Goal: Information Seeking & Learning: Learn about a topic

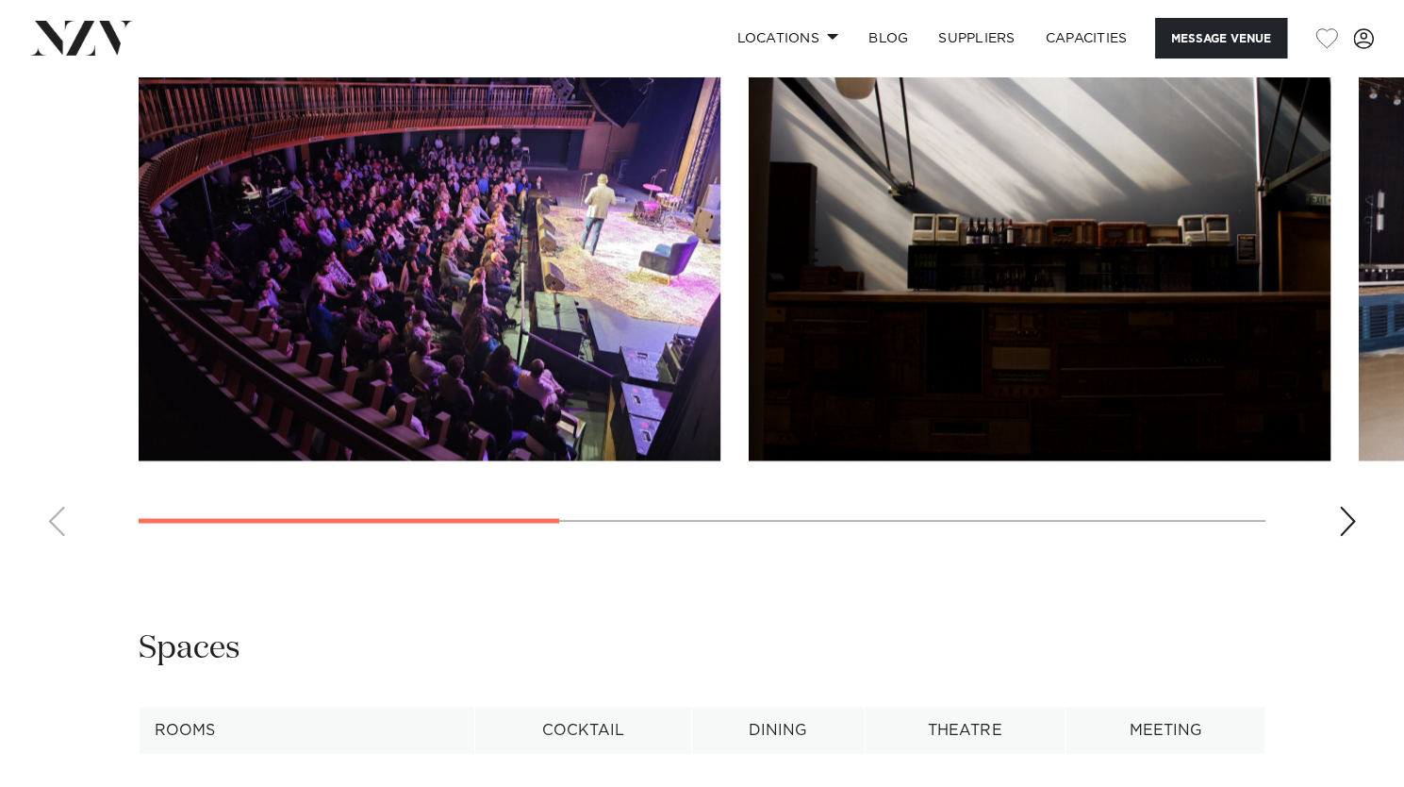
scroll to position [1698, 0]
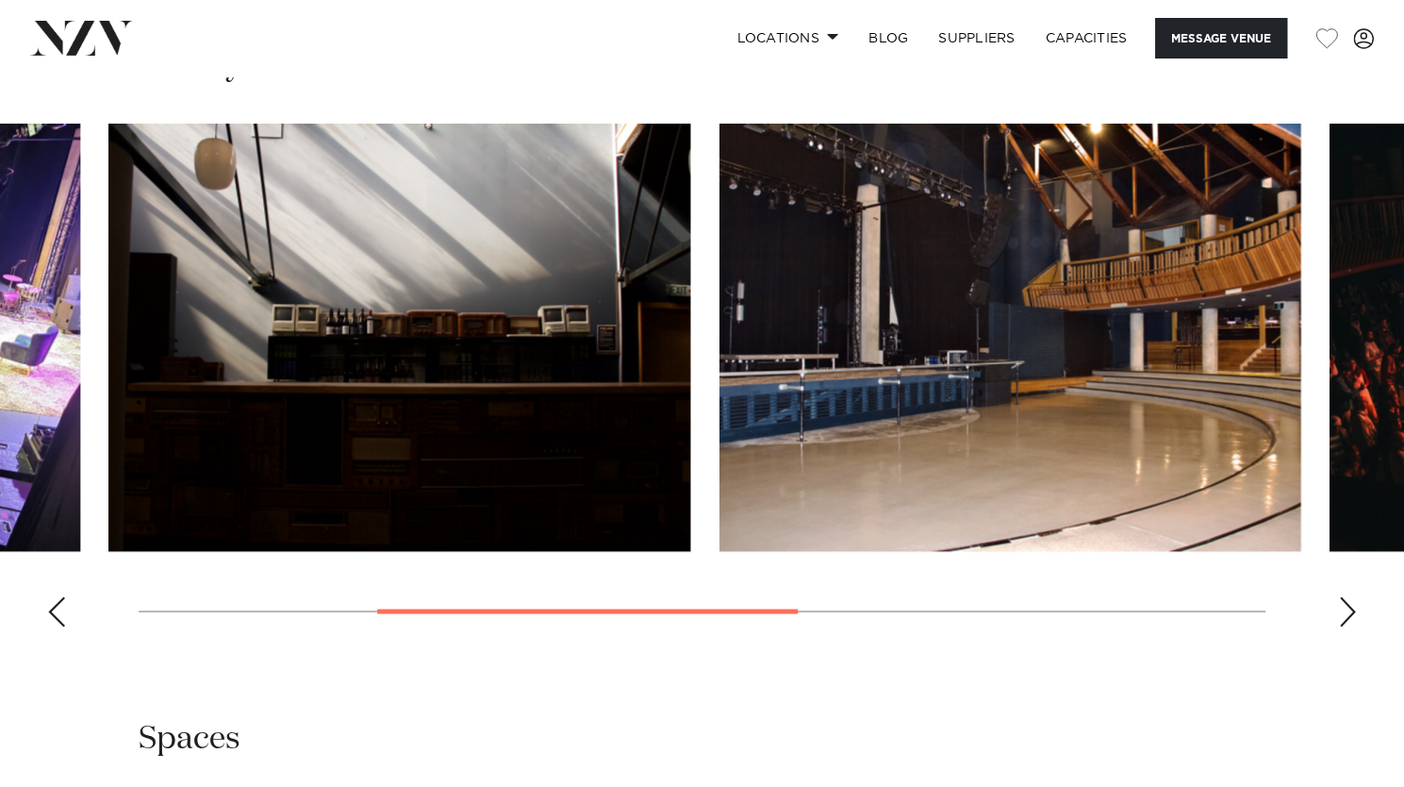
click at [539, 445] on img "2 / 5" at bounding box center [399, 337] width 582 height 427
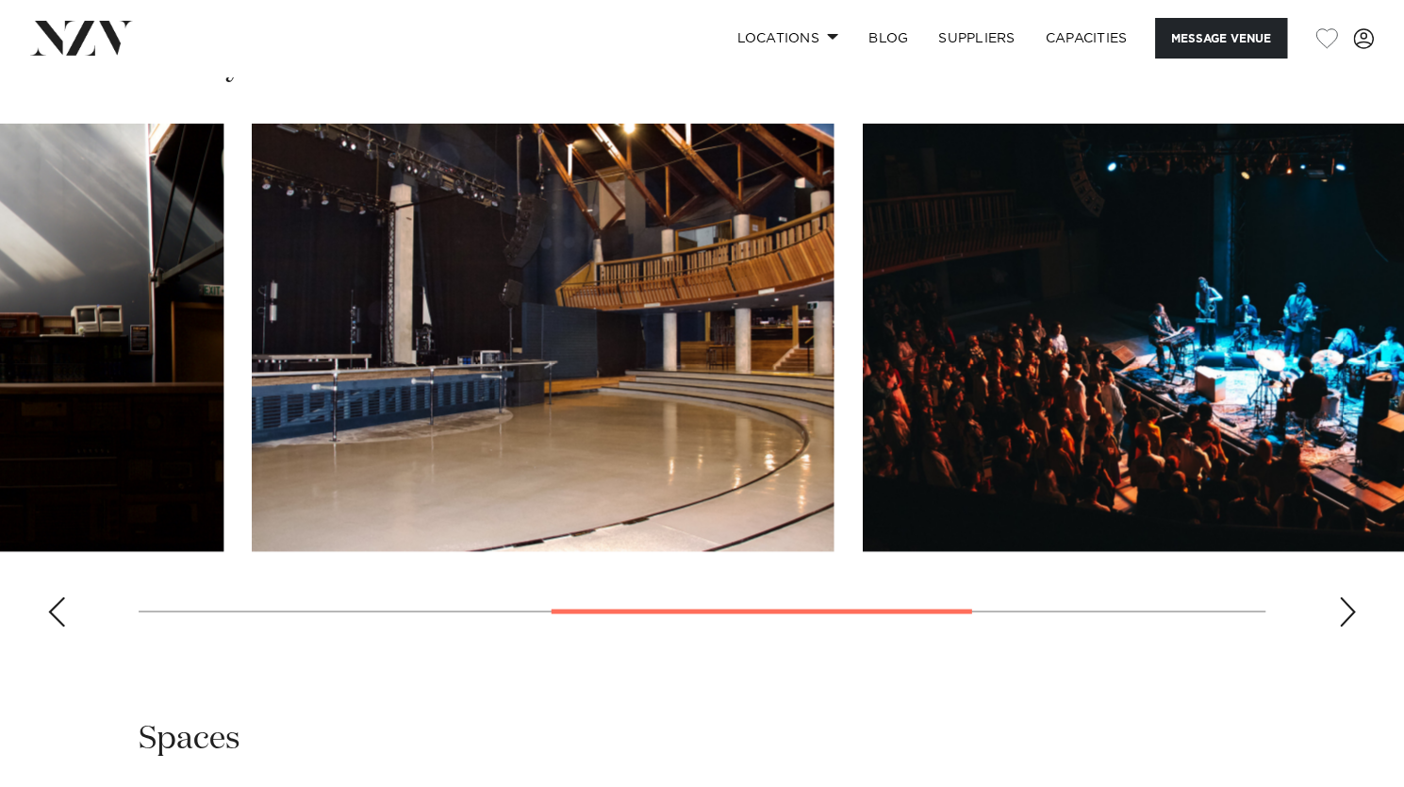
click at [547, 476] on img "3 / 5" at bounding box center [543, 337] width 582 height 427
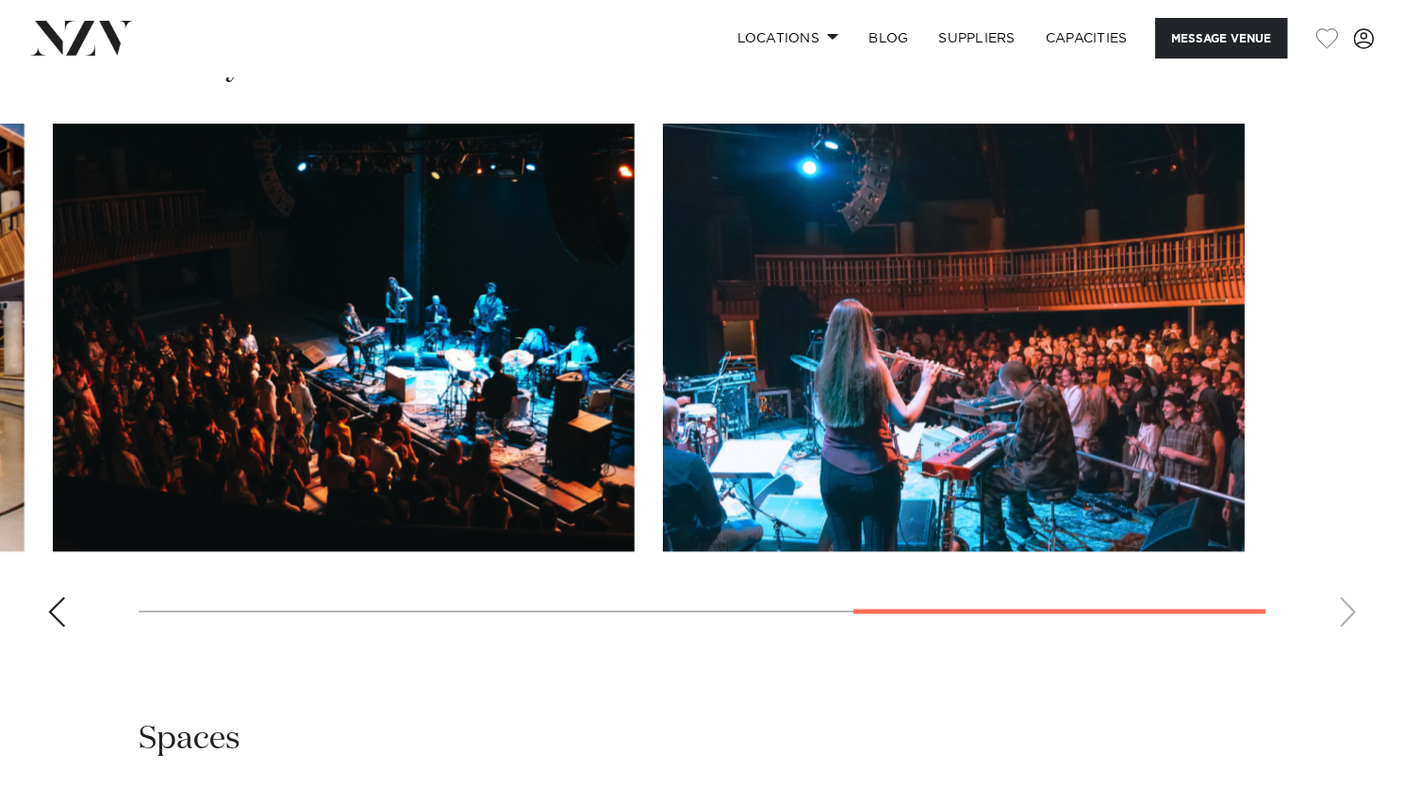
click at [213, 414] on img "4 / 5" at bounding box center [344, 337] width 582 height 427
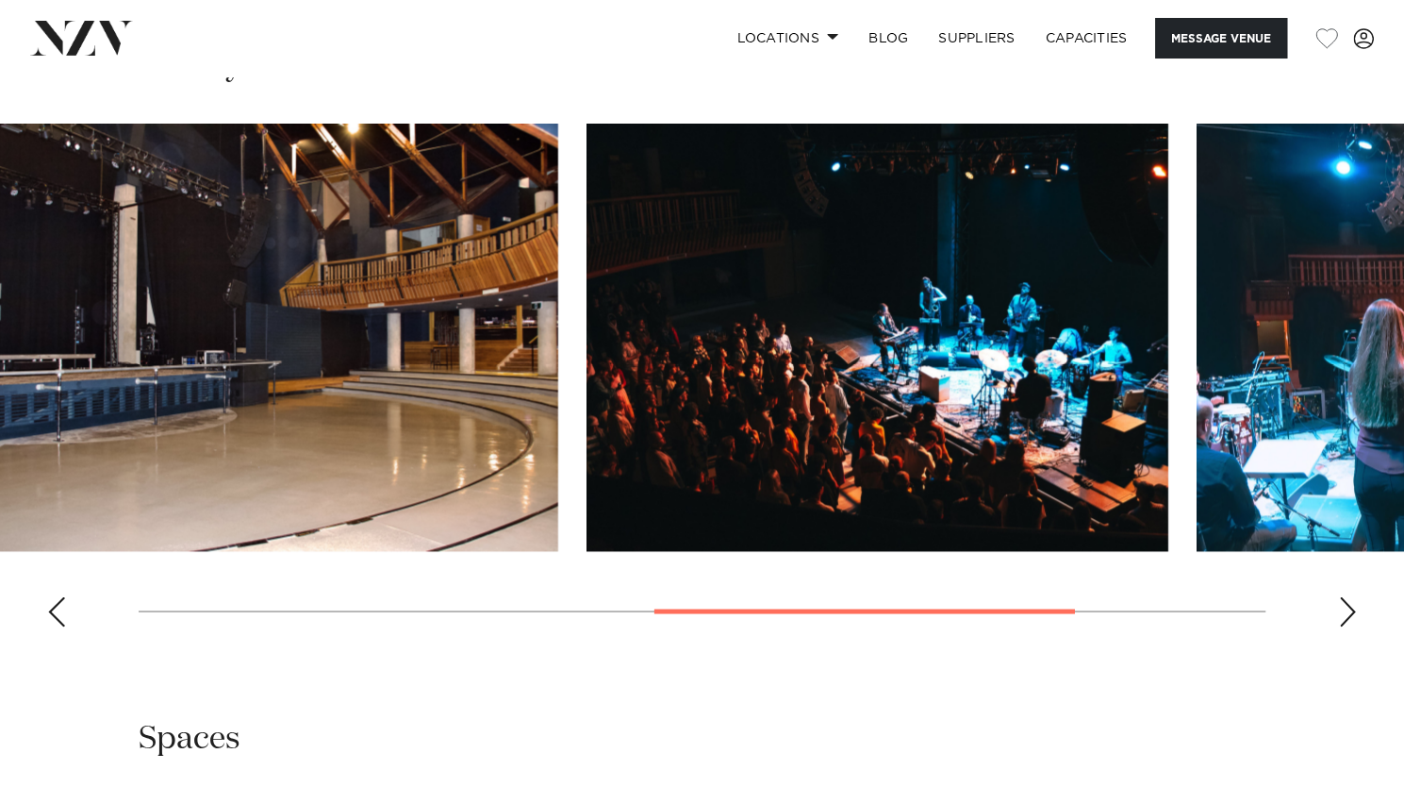
click at [936, 454] on img "4 / 5" at bounding box center [878, 337] width 582 height 427
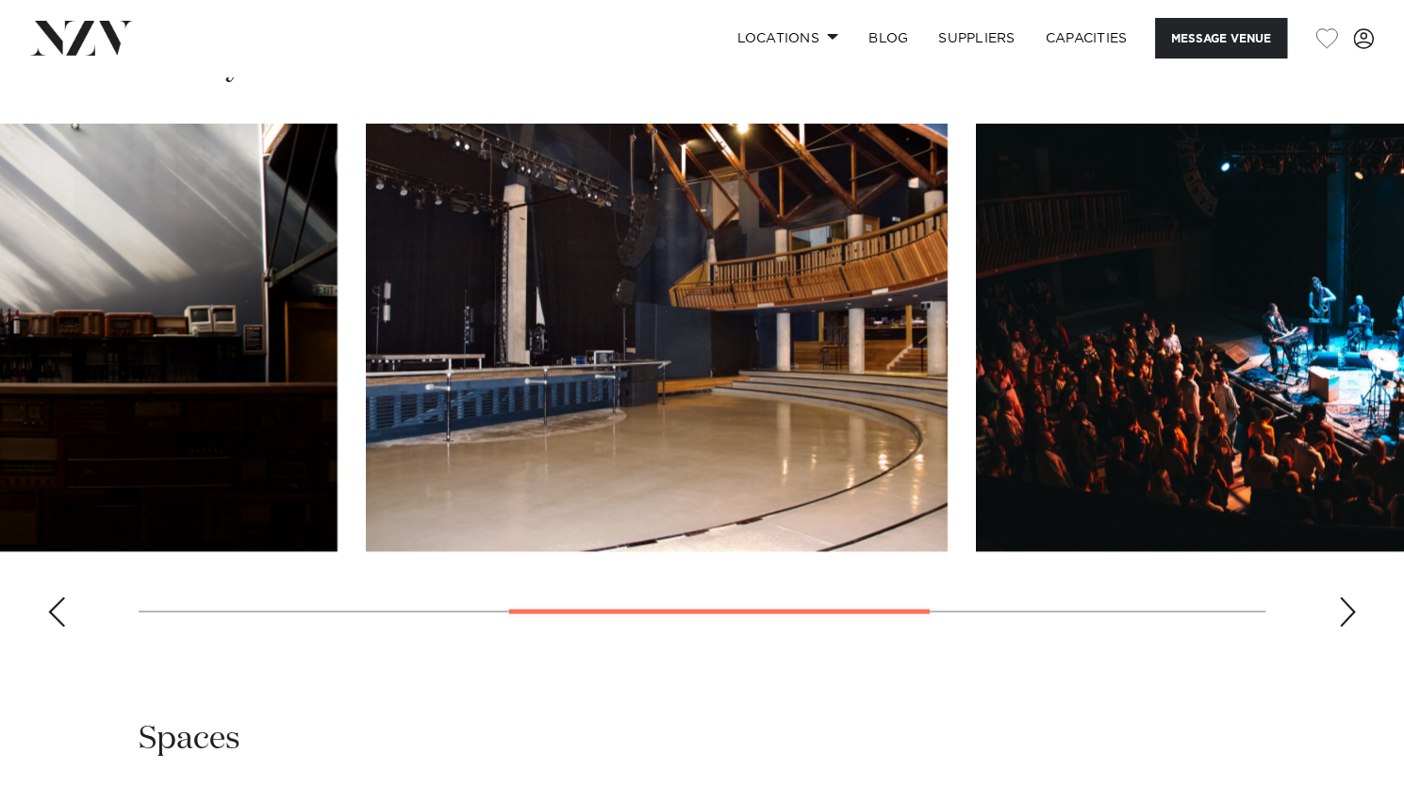
click at [528, 472] on img "3 / 5" at bounding box center [657, 337] width 582 height 427
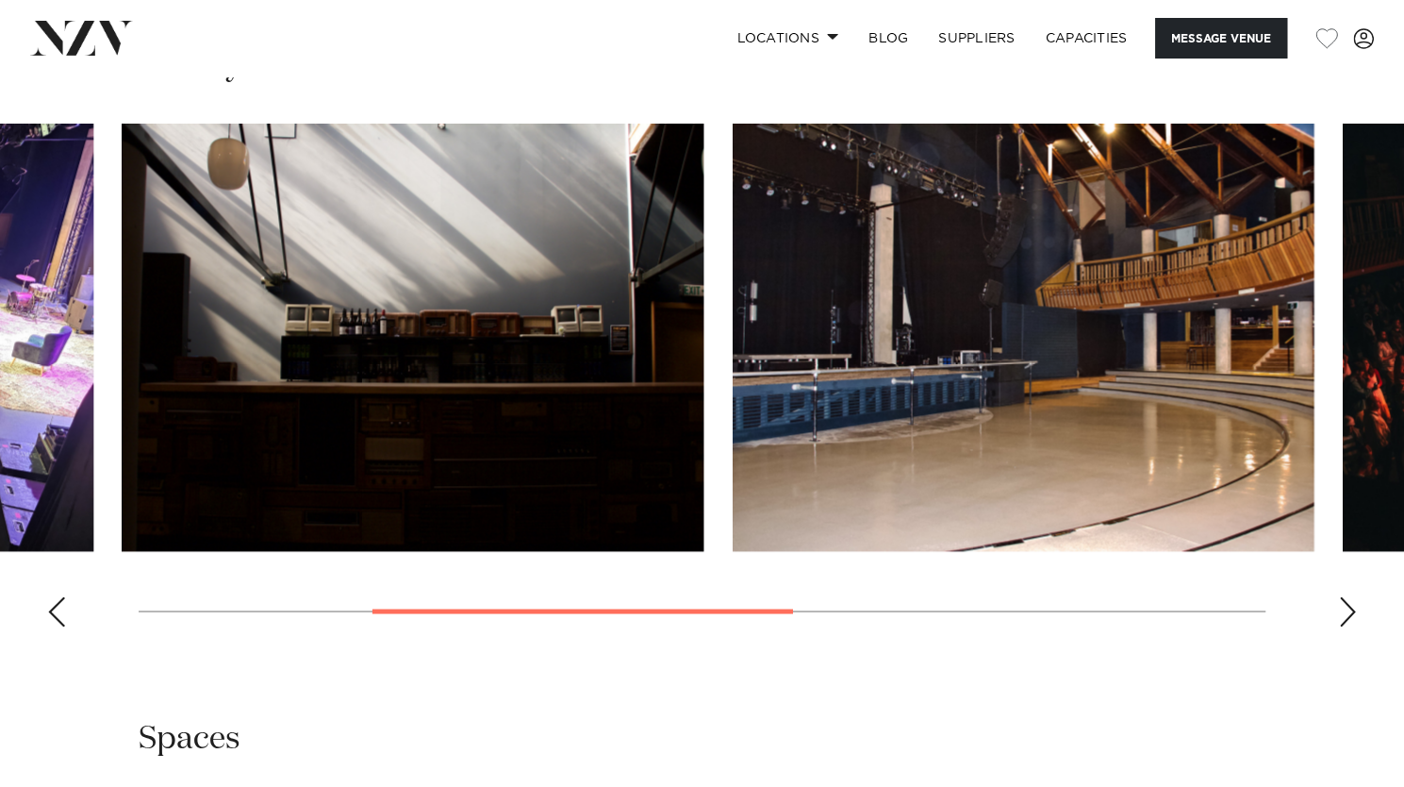
click at [1107, 514] on img "3 / 5" at bounding box center [1023, 337] width 582 height 427
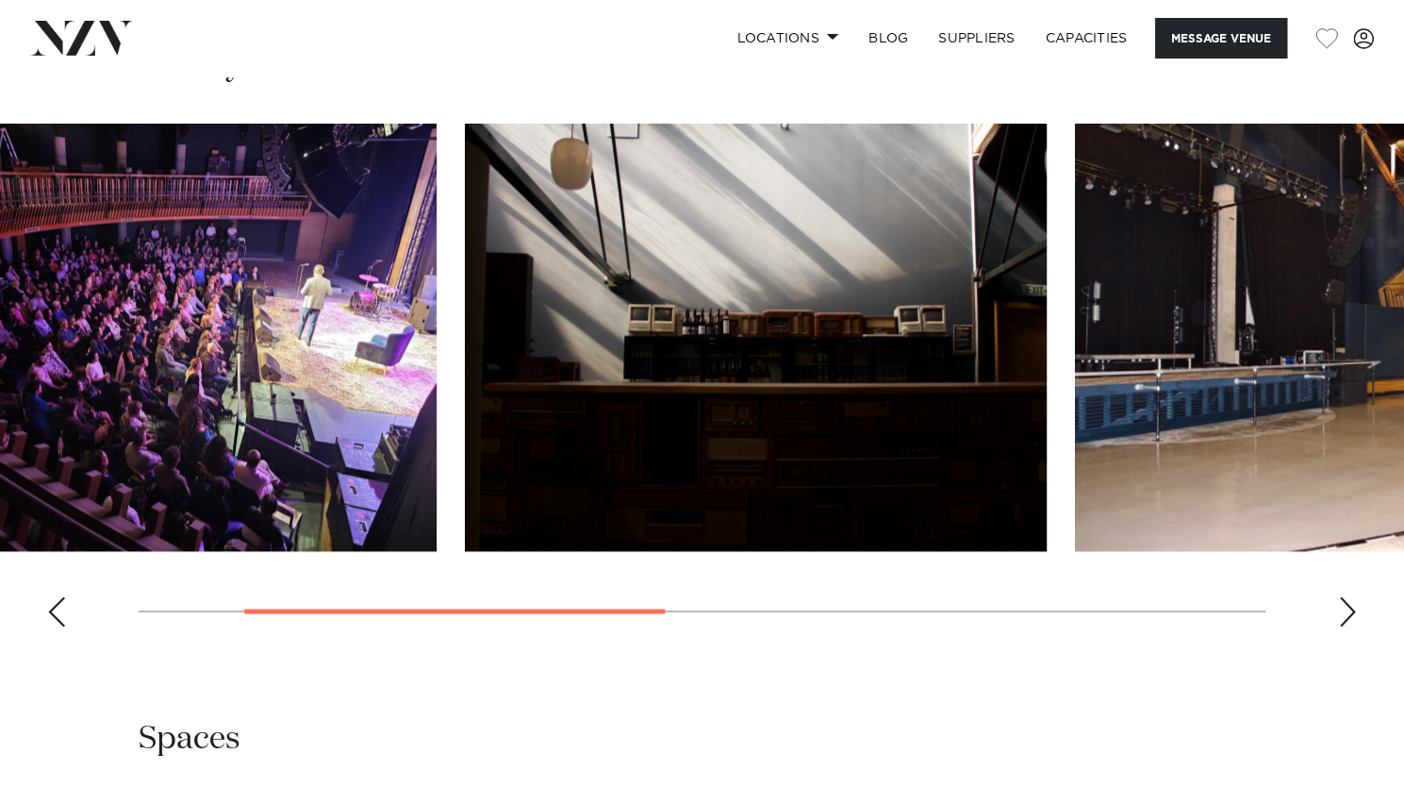
click at [1047, 472] on img "2 / 5" at bounding box center [756, 337] width 582 height 427
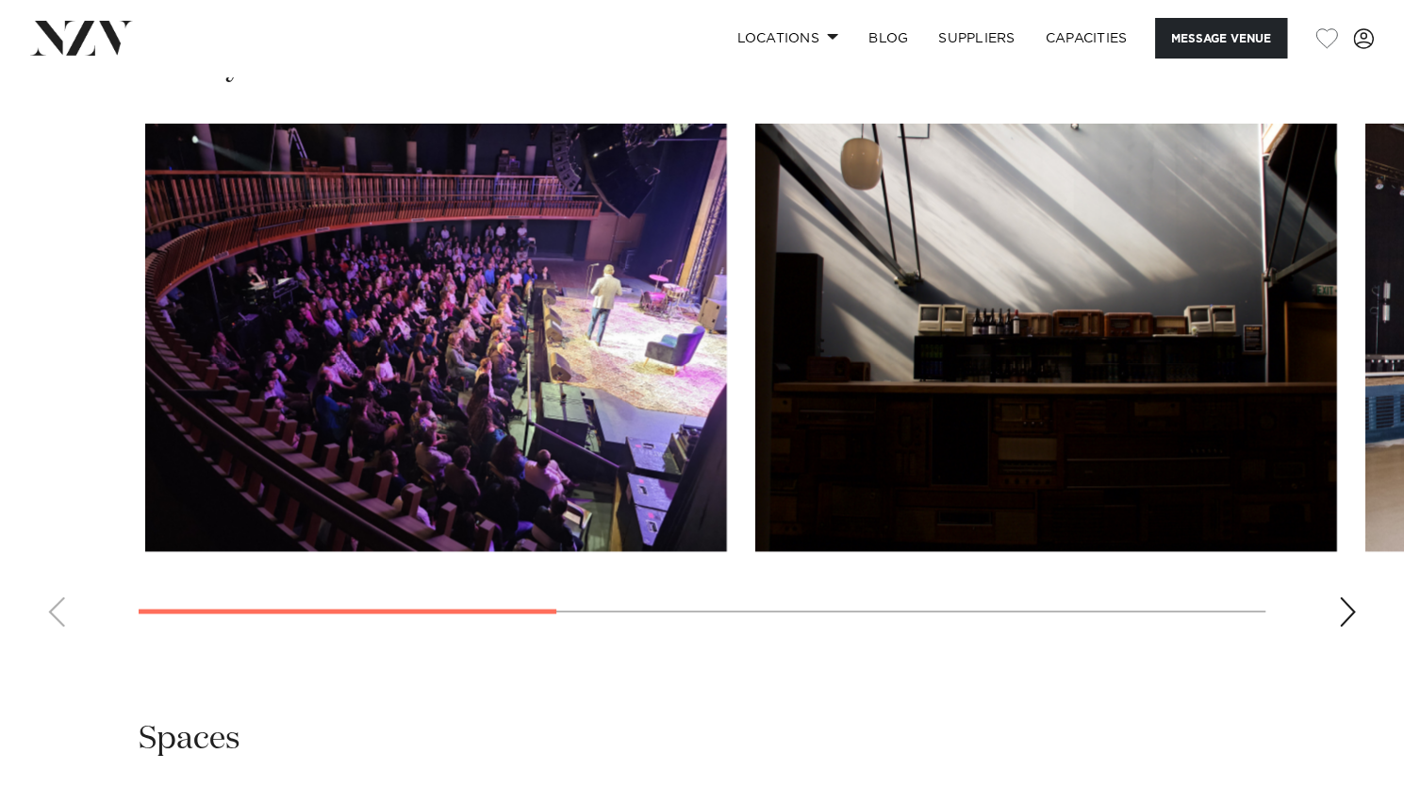
click at [499, 318] on img "1 / 5" at bounding box center [435, 337] width 582 height 427
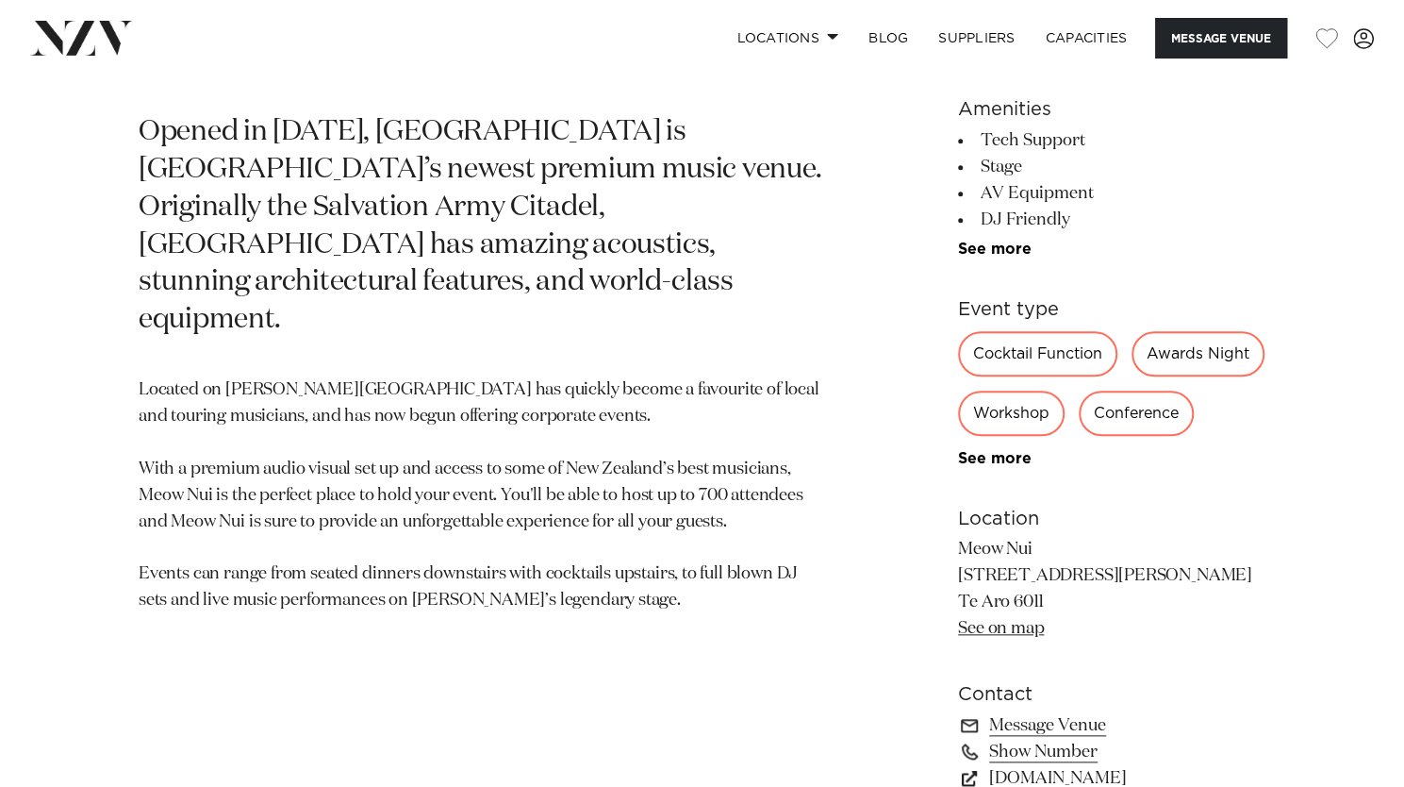
scroll to position [754, 0]
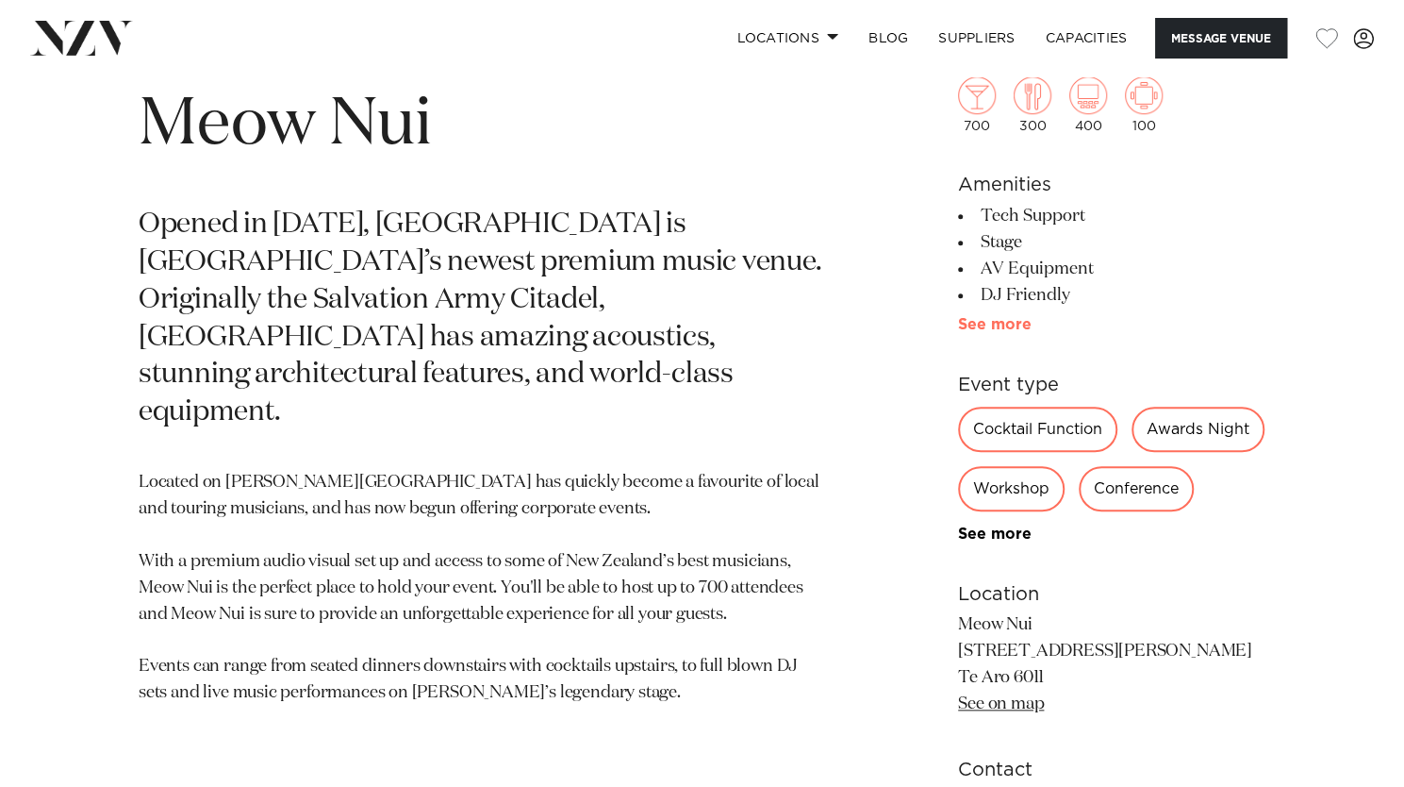
click at [997, 322] on link "See more" at bounding box center [1031, 324] width 147 height 15
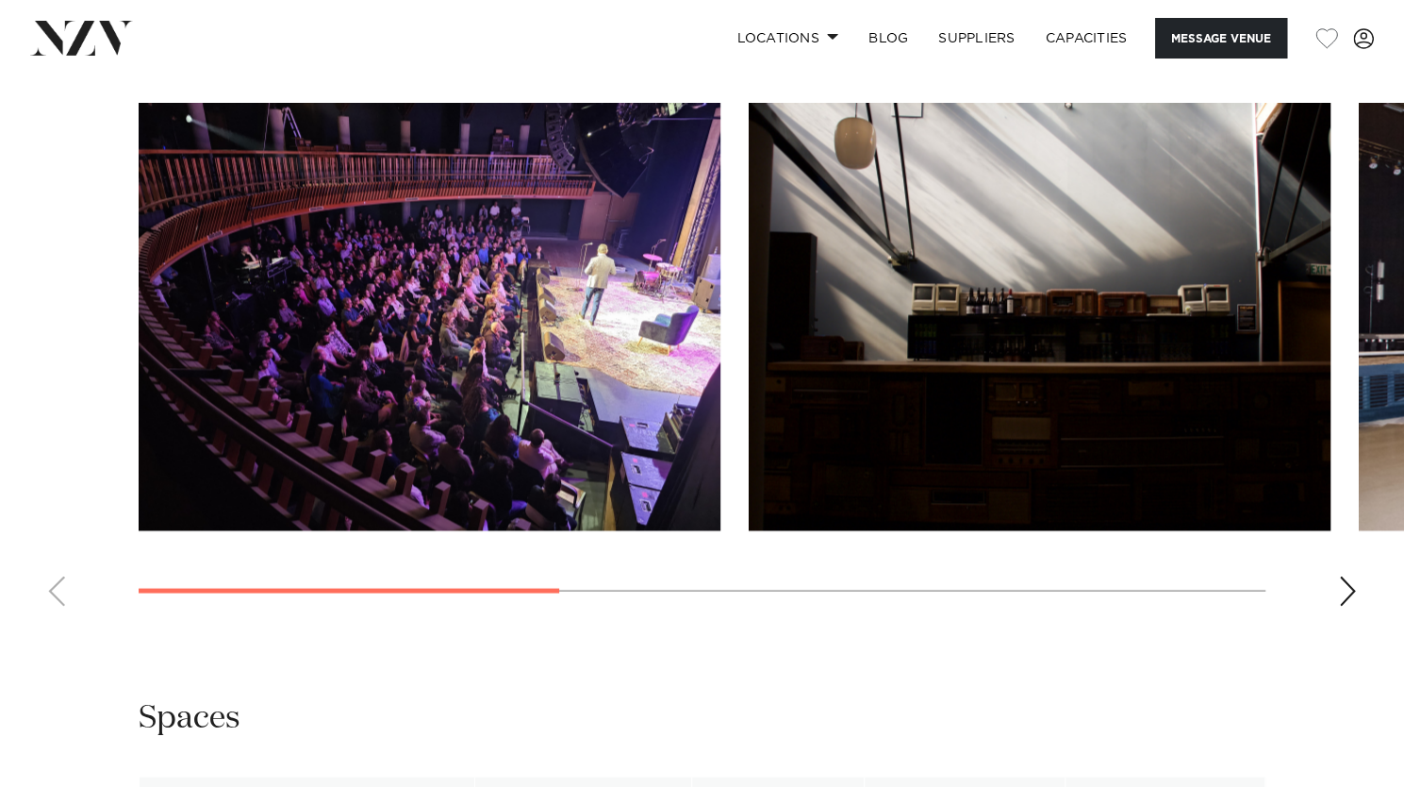
scroll to position [1980, 0]
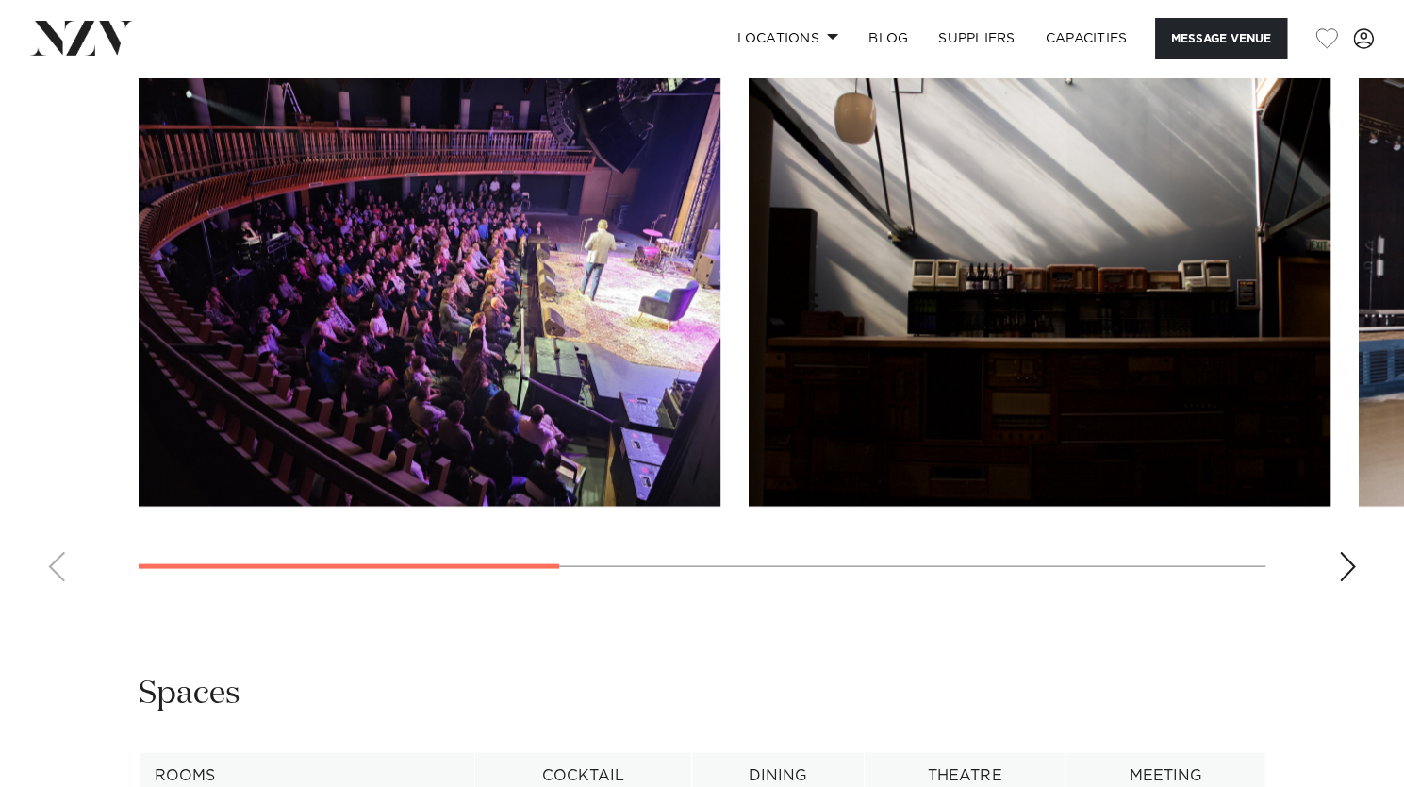
click at [750, 454] on img "2 / 5" at bounding box center [1040, 291] width 582 height 427
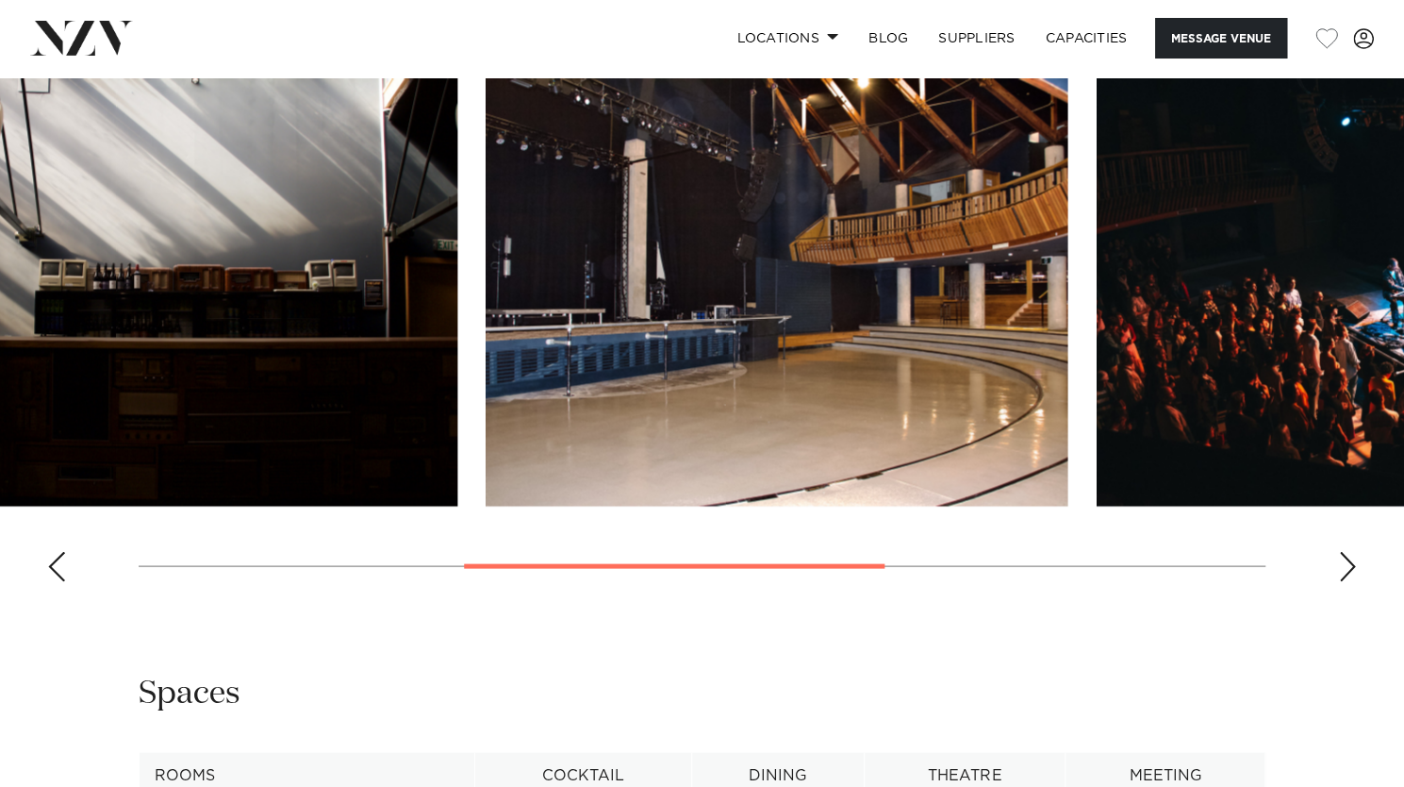
click at [833, 424] on img "3 / 5" at bounding box center [777, 291] width 582 height 427
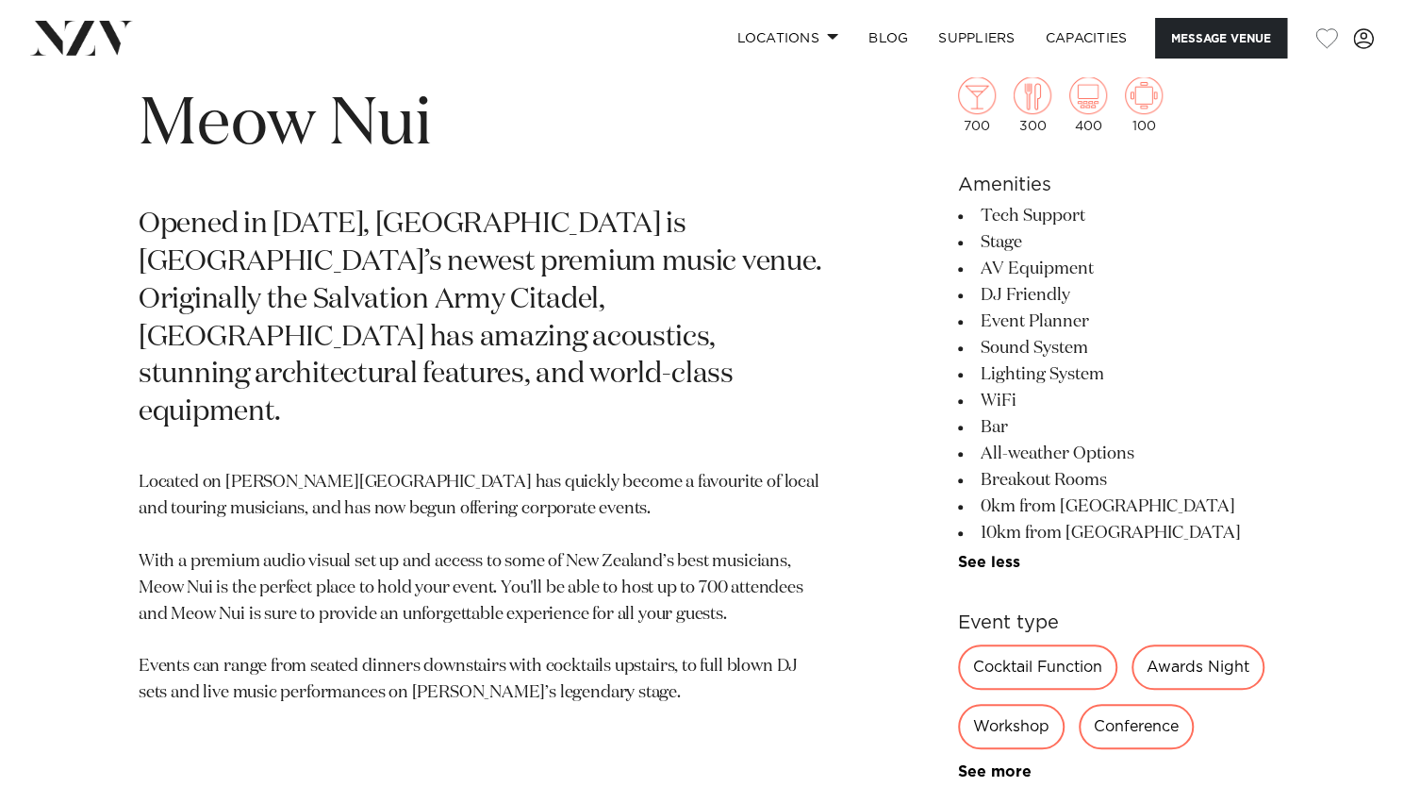
scroll to position [754, 0]
